Goal: Information Seeking & Learning: Learn about a topic

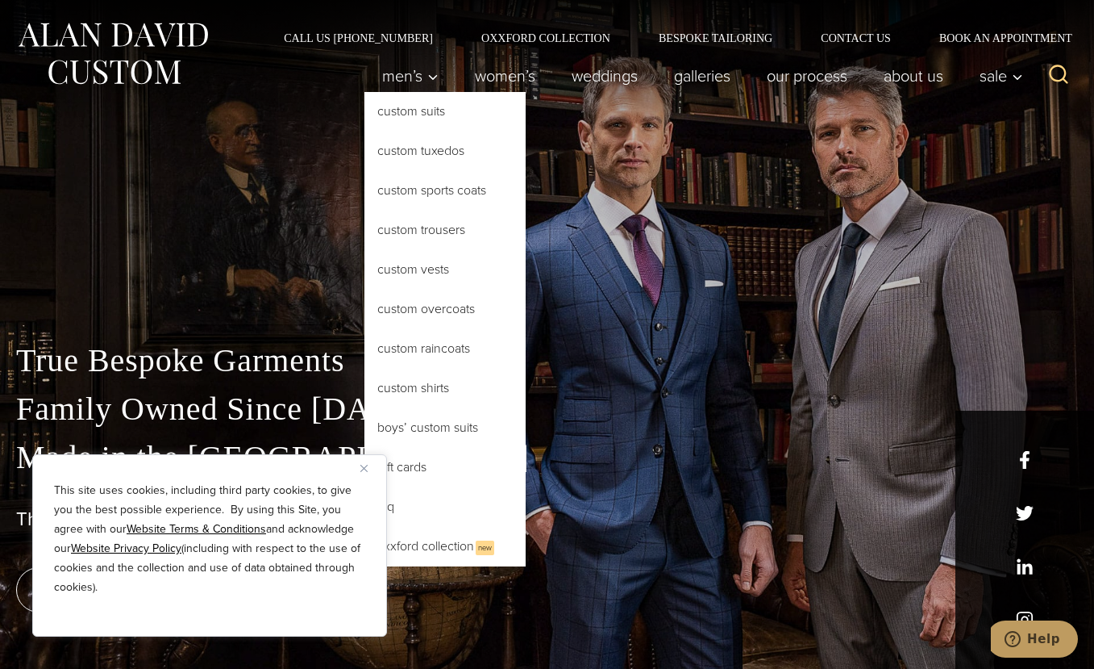
click at [460, 117] on link "Custom Suits" at bounding box center [445, 111] width 161 height 39
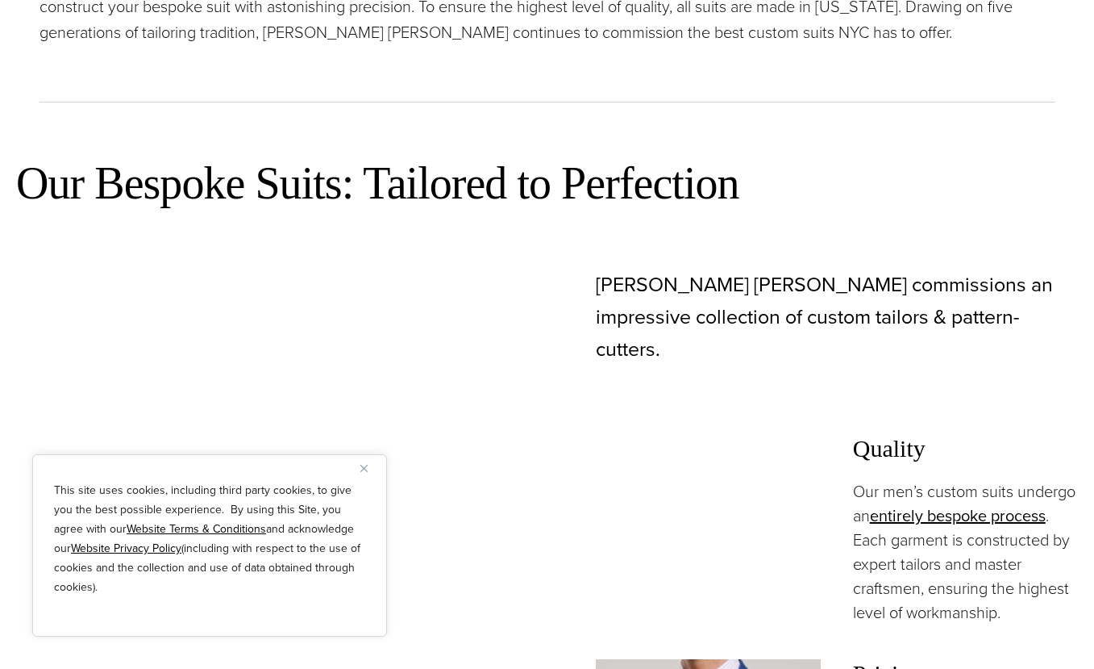
scroll to position [887, 0]
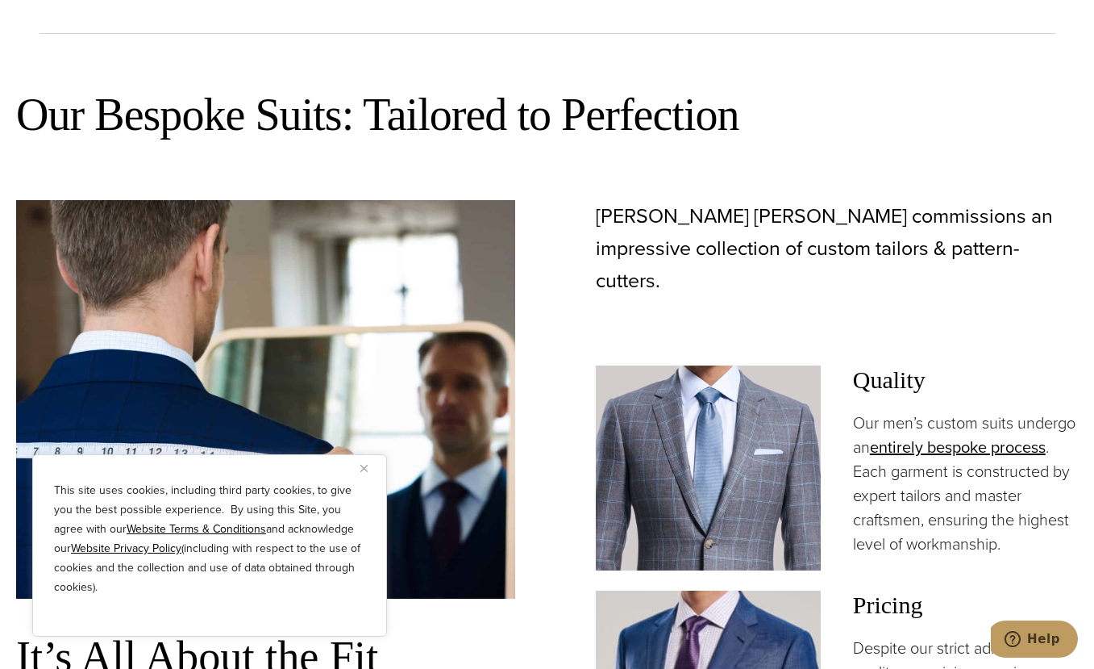
click at [366, 469] on img "Close" at bounding box center [364, 468] width 7 height 7
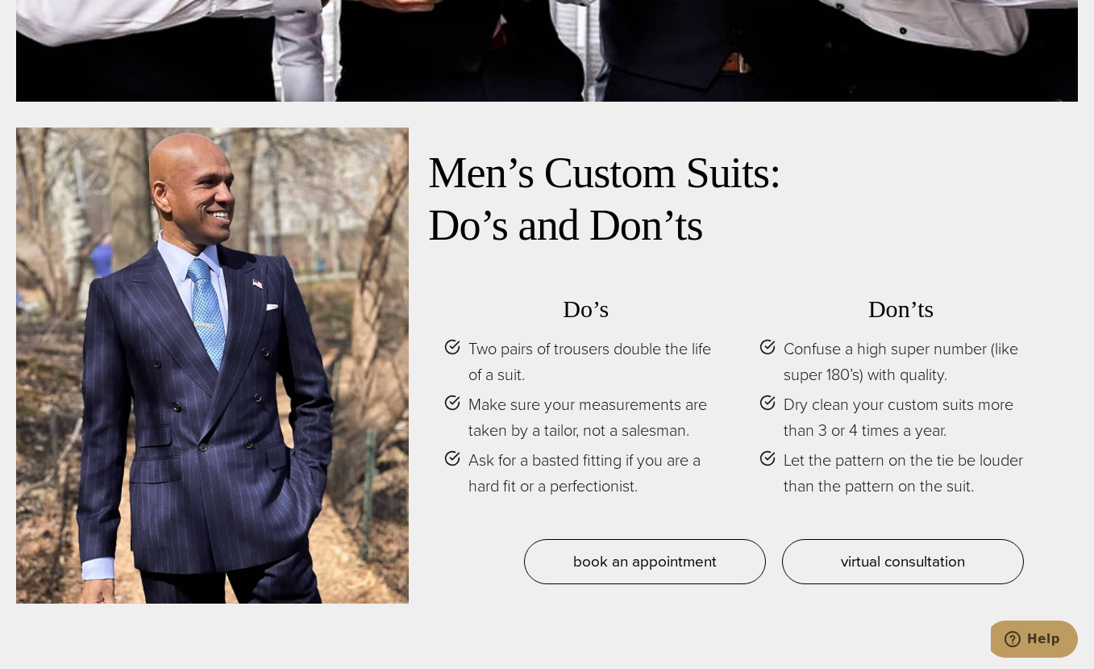
scroll to position [6936, 0]
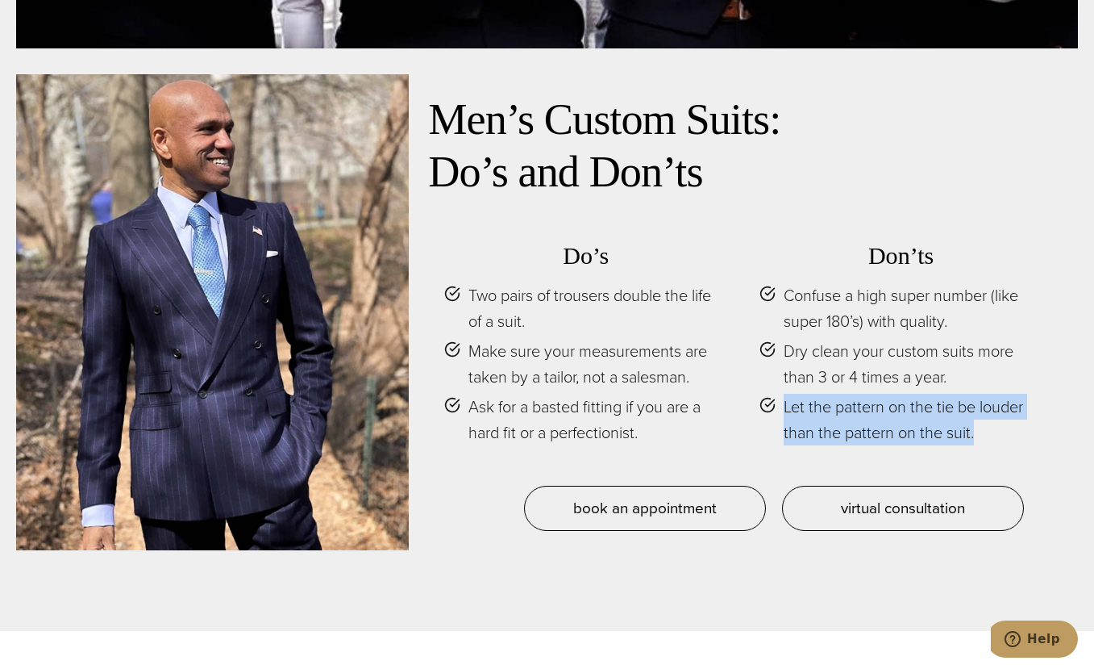
drag, startPoint x: 786, startPoint y: 299, endPoint x: 999, endPoint y: 331, distance: 215.4
click at [999, 394] on span "Let the pattern on the tie be louder than the pattern on the suit." at bounding box center [913, 420] width 259 height 52
click at [1010, 351] on span "button" at bounding box center [1010, 351] width 0 height 0
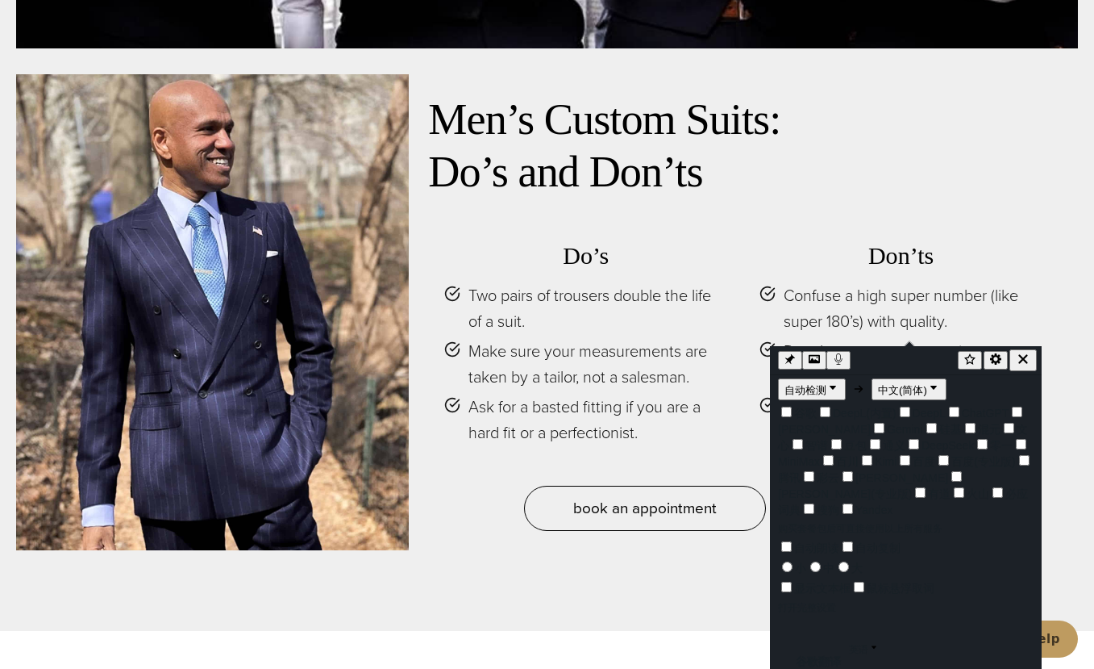
click at [1032, 394] on span "Let the pattern on the tie be louder than the pattern on the suit." at bounding box center [913, 420] width 259 height 52
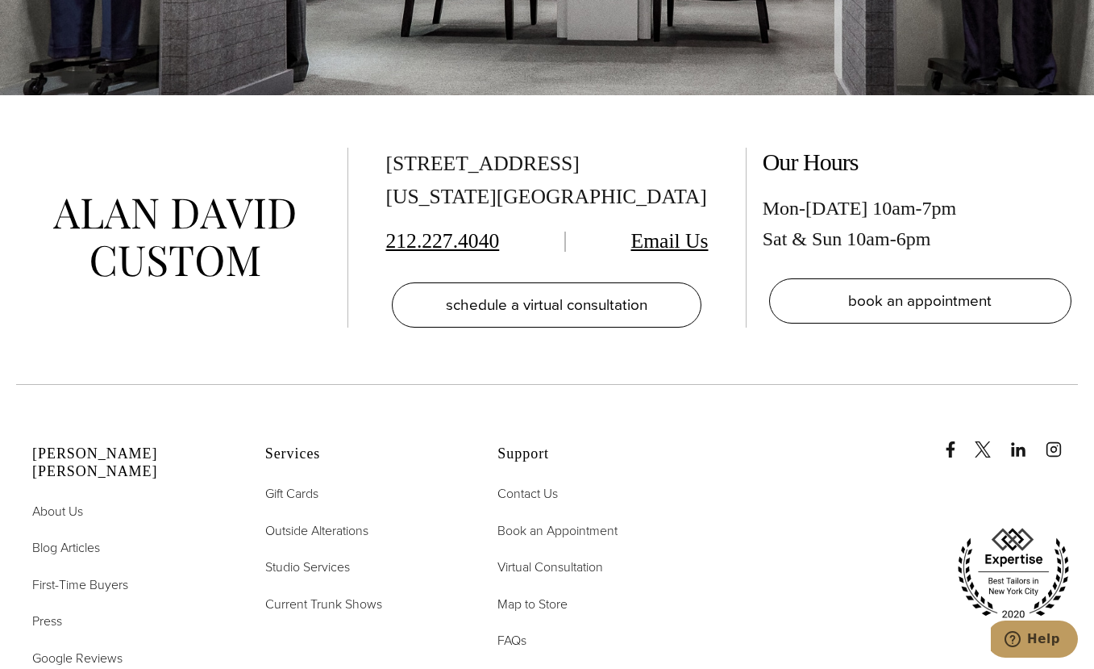
scroll to position [9275, 0]
